Goal: Task Accomplishment & Management: Manage account settings

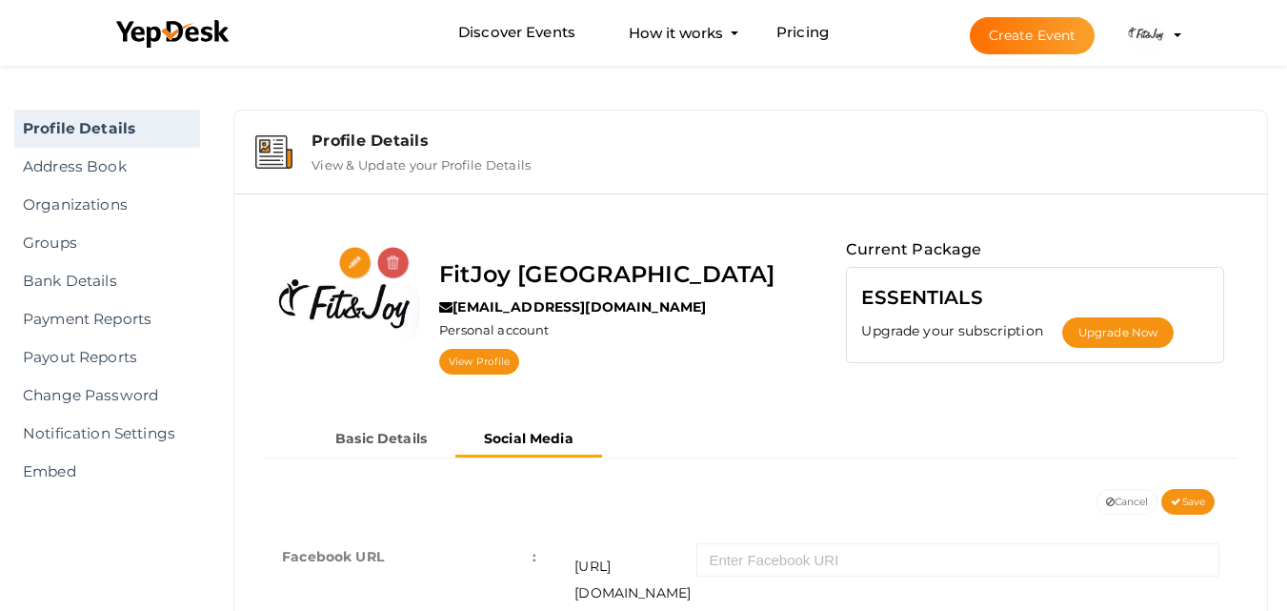
click at [363, 237] on div at bounding box center [348, 308] width 143 height 143
drag, startPoint x: 411, startPoint y: 393, endPoint x: 511, endPoint y: 419, distance: 103.3
click at [411, 393] on div "FitJoy [GEOGRAPHIC_DATA] [EMAIL_ADDRESS][DOMAIN_NAME] Personal account View Pro…" at bounding box center [751, 315] width 1004 height 213
click at [87, 215] on link "Organizations" at bounding box center [107, 205] width 186 height 38
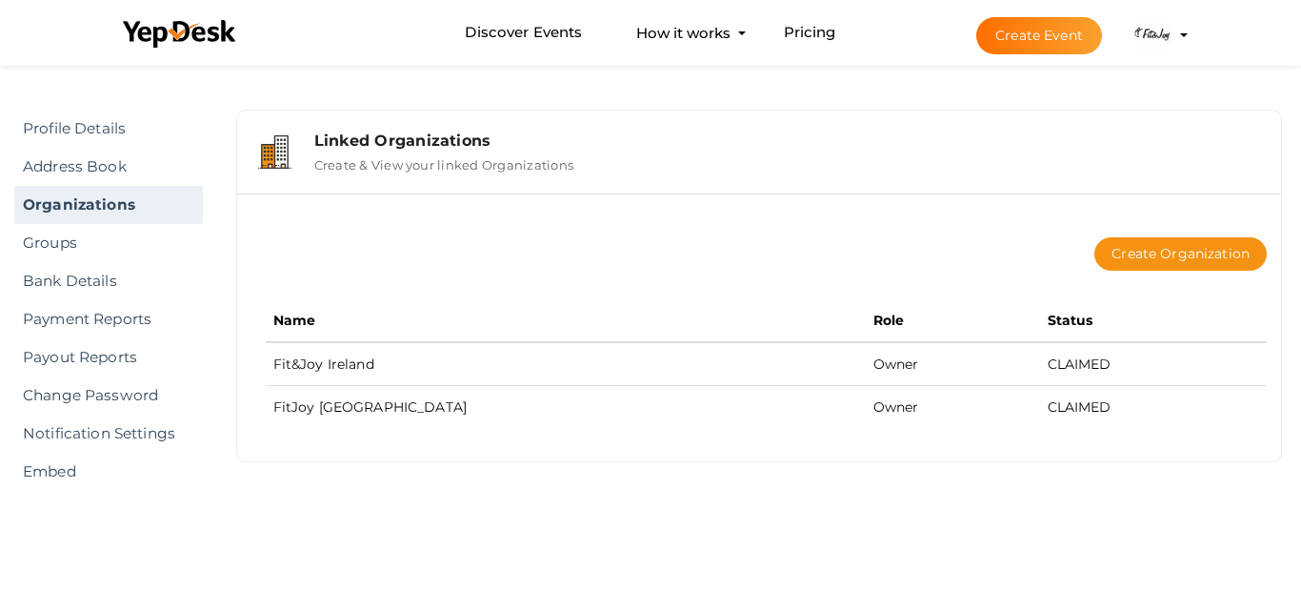
click at [1177, 32] on button "FitJoy [GEOGRAPHIC_DATA] [EMAIL_ADDRESS][DOMAIN_NAME] Personal Profile My Event…" at bounding box center [1154, 35] width 50 height 40
click at [1142, 30] on img at bounding box center [1154, 35] width 38 height 38
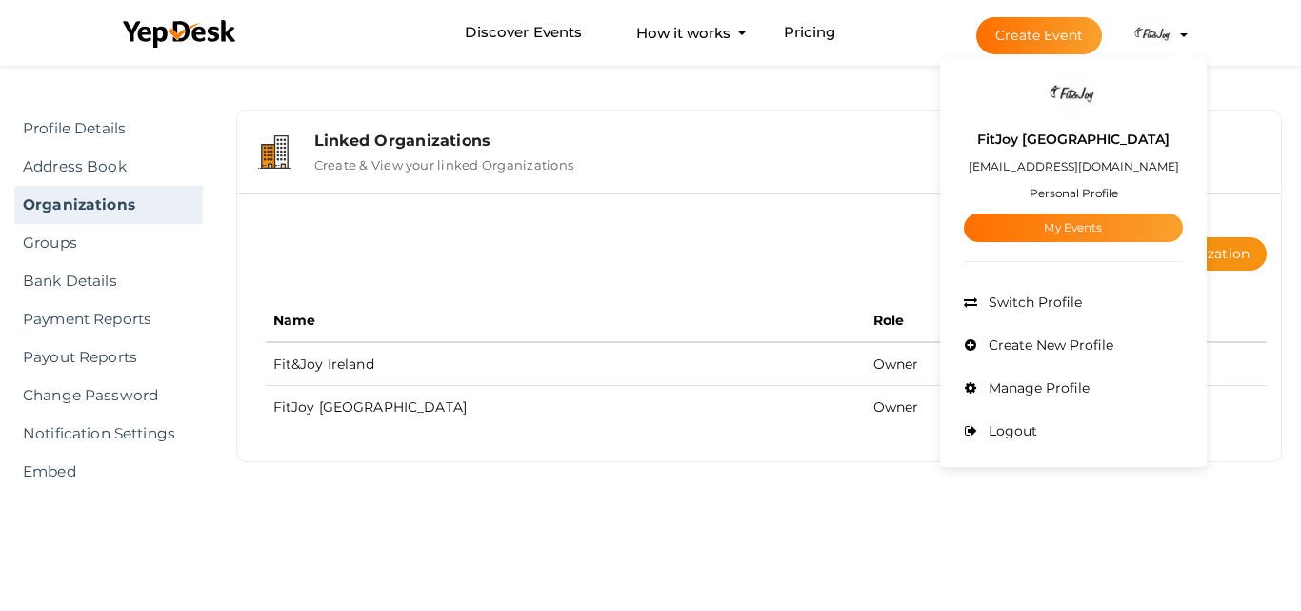
click at [1060, 142] on label "FitJoy [GEOGRAPHIC_DATA]" at bounding box center [1073, 140] width 192 height 22
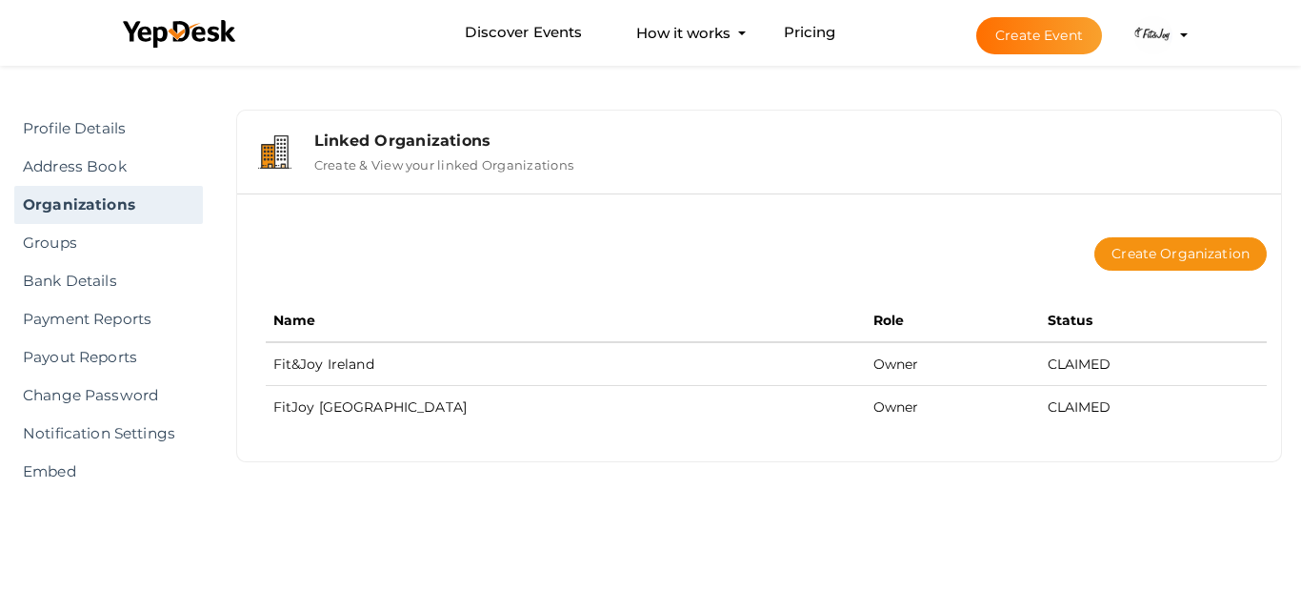
click at [1160, 33] on img at bounding box center [1154, 35] width 38 height 38
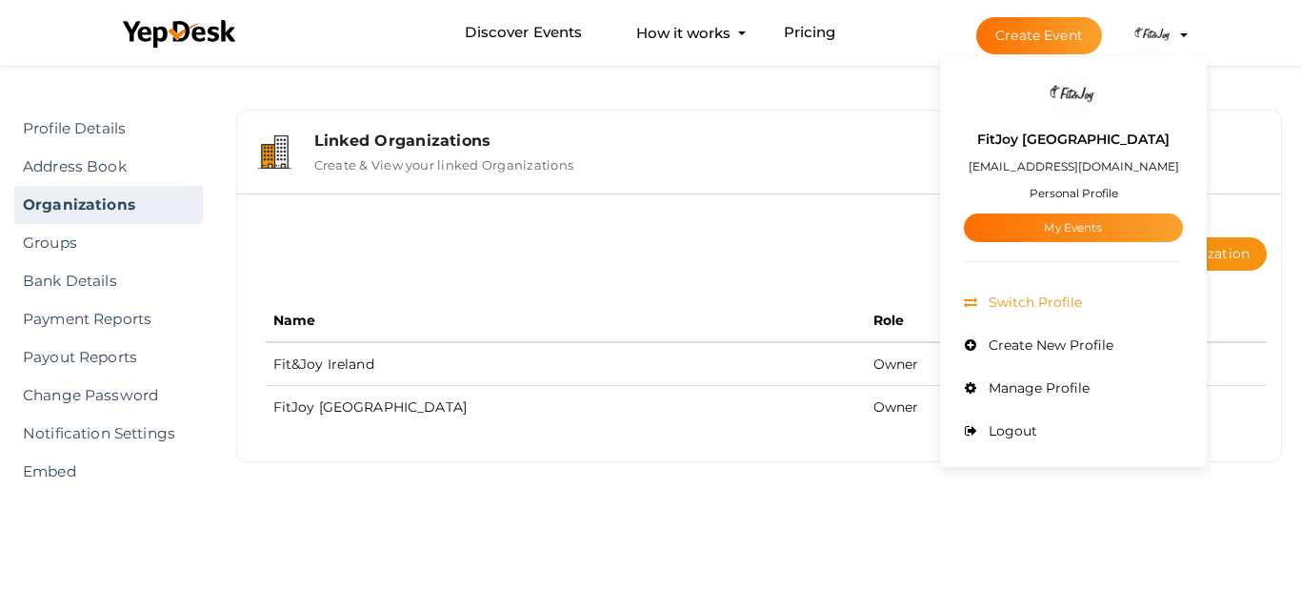
click at [1046, 311] on li "Switch Profile" at bounding box center [1073, 302] width 219 height 43
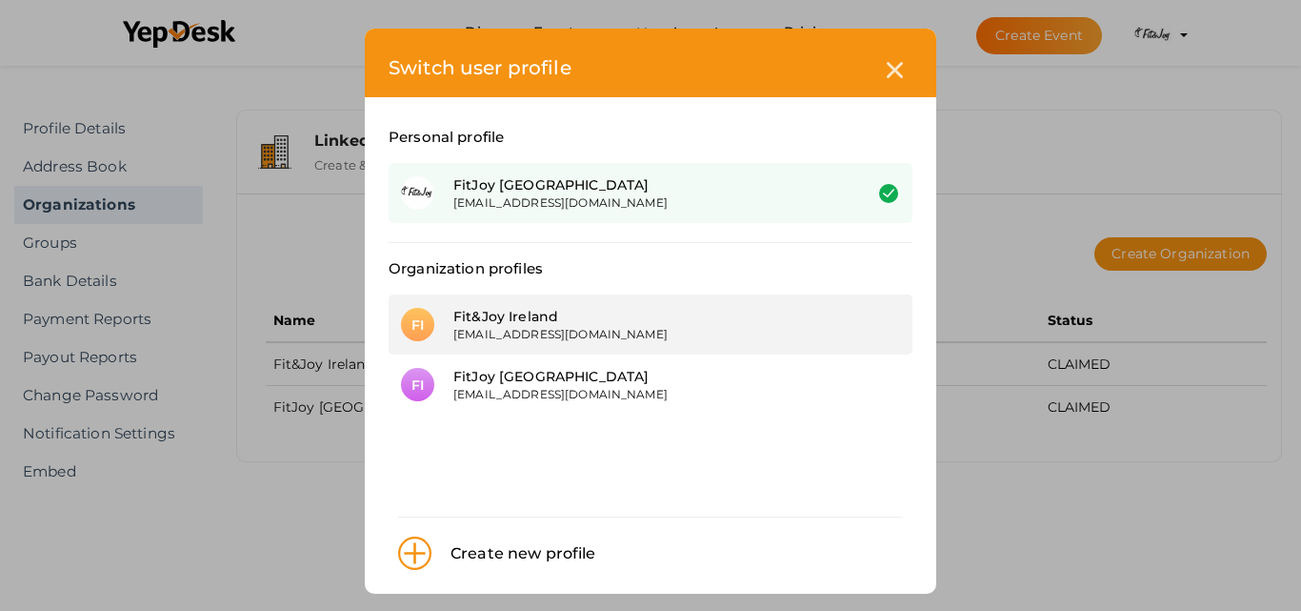
click at [520, 332] on div "[EMAIL_ADDRESS][DOMAIN_NAME]" at bounding box center [643, 334] width 380 height 16
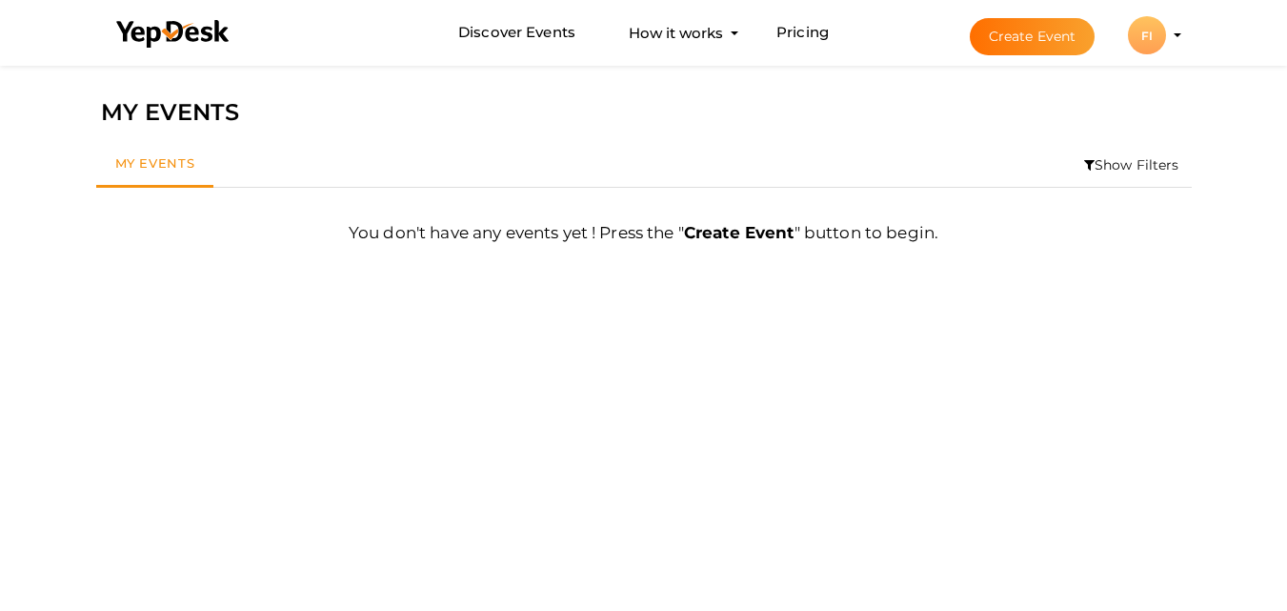
click at [1172, 37] on li "Create Event FI FI Fit&Joy Ireland fitandjoyie@gmail.com Organization Profile M…" at bounding box center [1059, 35] width 254 height 69
